Goal: Task Accomplishment & Management: Use online tool/utility

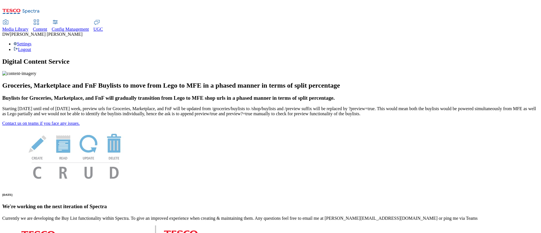
click at [47, 27] on span "Content" at bounding box center [40, 29] width 14 height 5
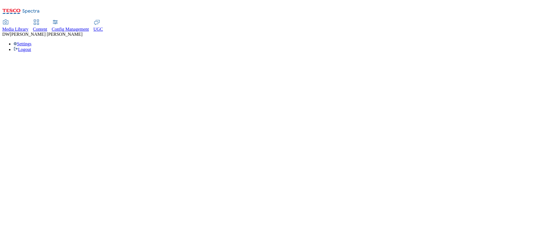
select select "group-comms"
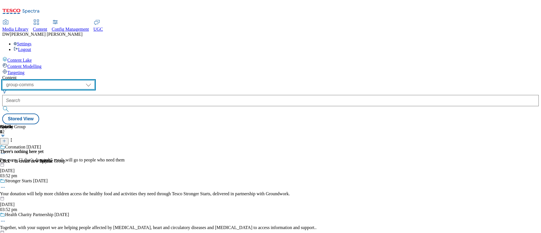
click at [95, 80] on select "dotcom-cz dotcom-hu dotcom-sk fnf-uk ghs-roi ghs-uk group-comms ighs-cz ighs-hu…" at bounding box center [48, 84] width 92 height 9
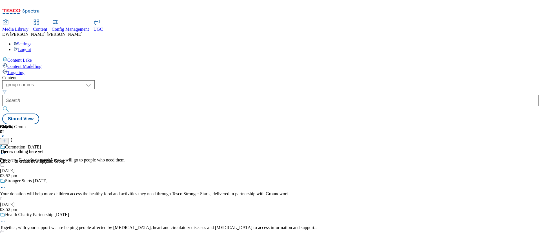
click at [41, 69] on div "Targeting" at bounding box center [270, 72] width 537 height 6
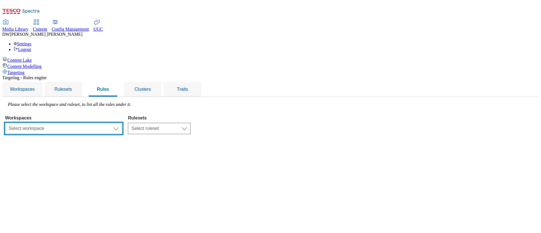
click at [122, 123] on select "Select workspace Test 13_sanity_august test 20th march Test_Sanity_28th_July Co…" at bounding box center [63, 128] width 117 height 11
select select "f510054f-adaa-4692-b570-80fa3897127a"
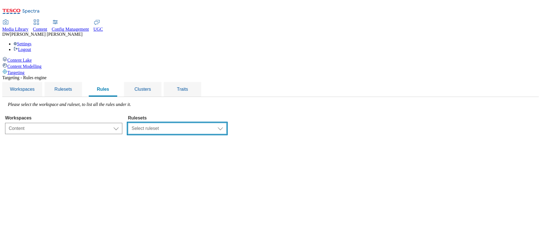
click at [227, 123] on select "Select ruleset ROI customer-engagement UK clubcard-roi clubcard-website dotcom-…" at bounding box center [177, 128] width 99 height 11
select select "48eb89cc-c22c-49b3-9be3-6f8cd5821d05"
click at [199, 123] on select "Select ruleset ROI customer-engagement UK clubcard-roi clubcard-website dotcom-…" at bounding box center [177, 128] width 99 height 11
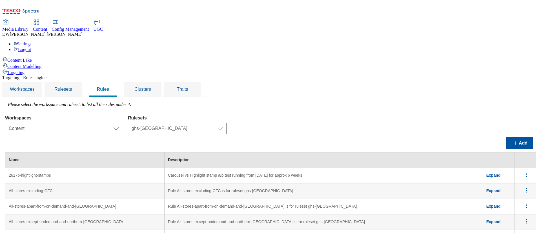
scroll to position [972, 0]
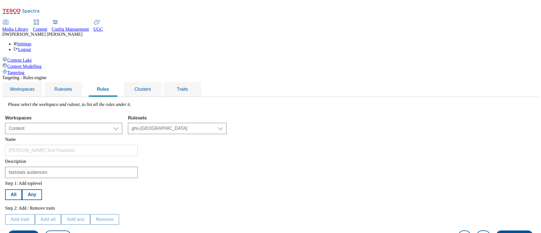
scroll to position [42, 0]
click at [117, 82] on div "Rules" at bounding box center [103, 89] width 28 height 15
click at [25, 70] on span "Targeting" at bounding box center [15, 72] width 17 height 5
click at [30, 57] on div "Content Lake" at bounding box center [270, 60] width 537 height 6
select select "group-comms"
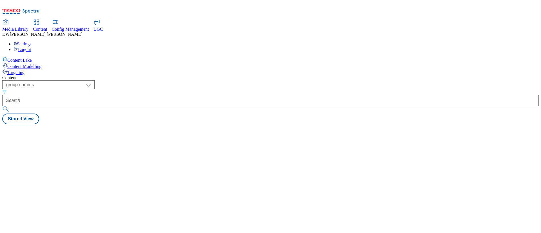
click at [30, 69] on div "Targeting" at bounding box center [270, 72] width 537 height 6
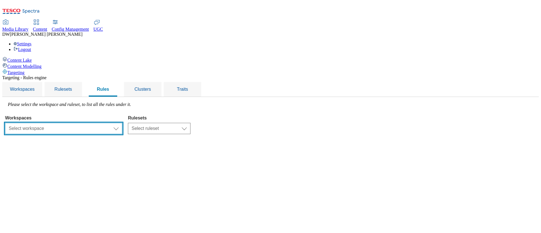
click at [122, 123] on select "Select workspace Test 13_sanity_august test 20th march Test_Sanity_28th_July Co…" at bounding box center [63, 128] width 117 height 11
select select "f510054f-adaa-4692-b570-80fa3897127a"
click at [76, 123] on select "Select workspace Test 13_sanity_august test 20th march Test_Sanity_28th_July Co…" at bounding box center [63, 128] width 117 height 11
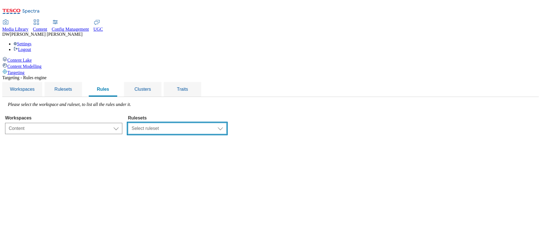
click at [227, 123] on select "Select ruleset ROI customer-engagement UK clubcard-roi clubcard-website dotcom-…" at bounding box center [177, 128] width 99 height 11
select select "48eb89cc-c22c-49b3-9be3-6f8cd5821d05"
click at [199, 123] on select "Select ruleset ROI customer-engagement UK clubcard-roi clubcard-website dotcom-…" at bounding box center [177, 128] width 99 height 11
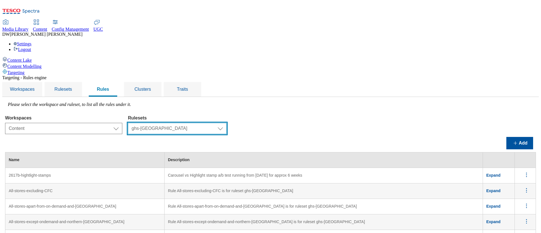
scroll to position [930, 0]
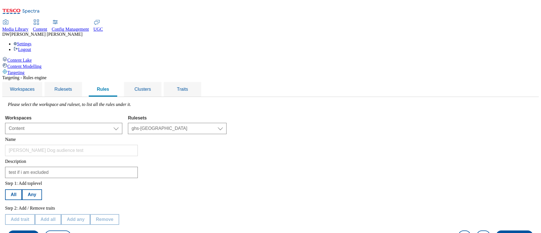
scroll to position [127, 0]
